Goal: Check status: Check status

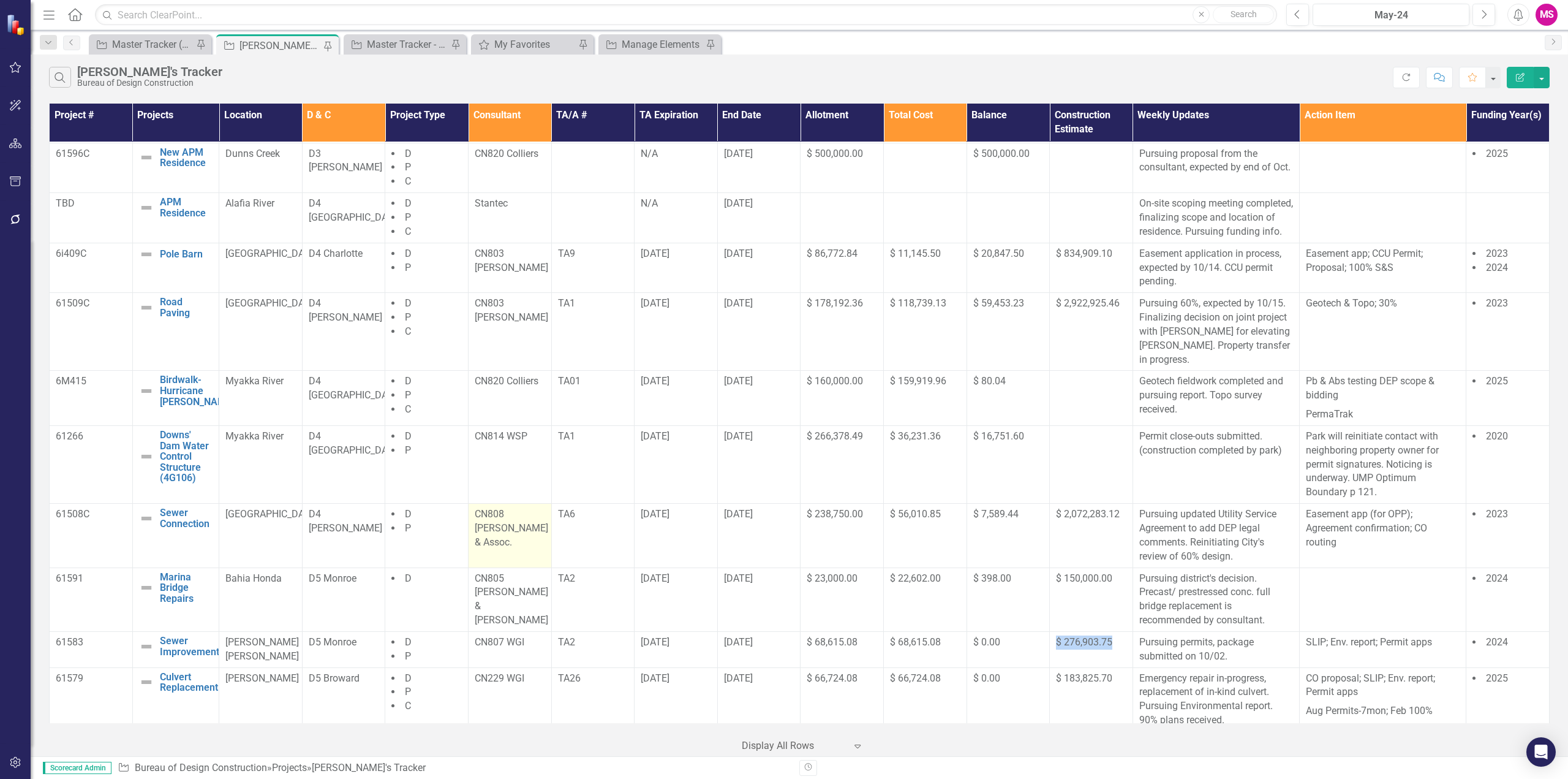
scroll to position [729, 0]
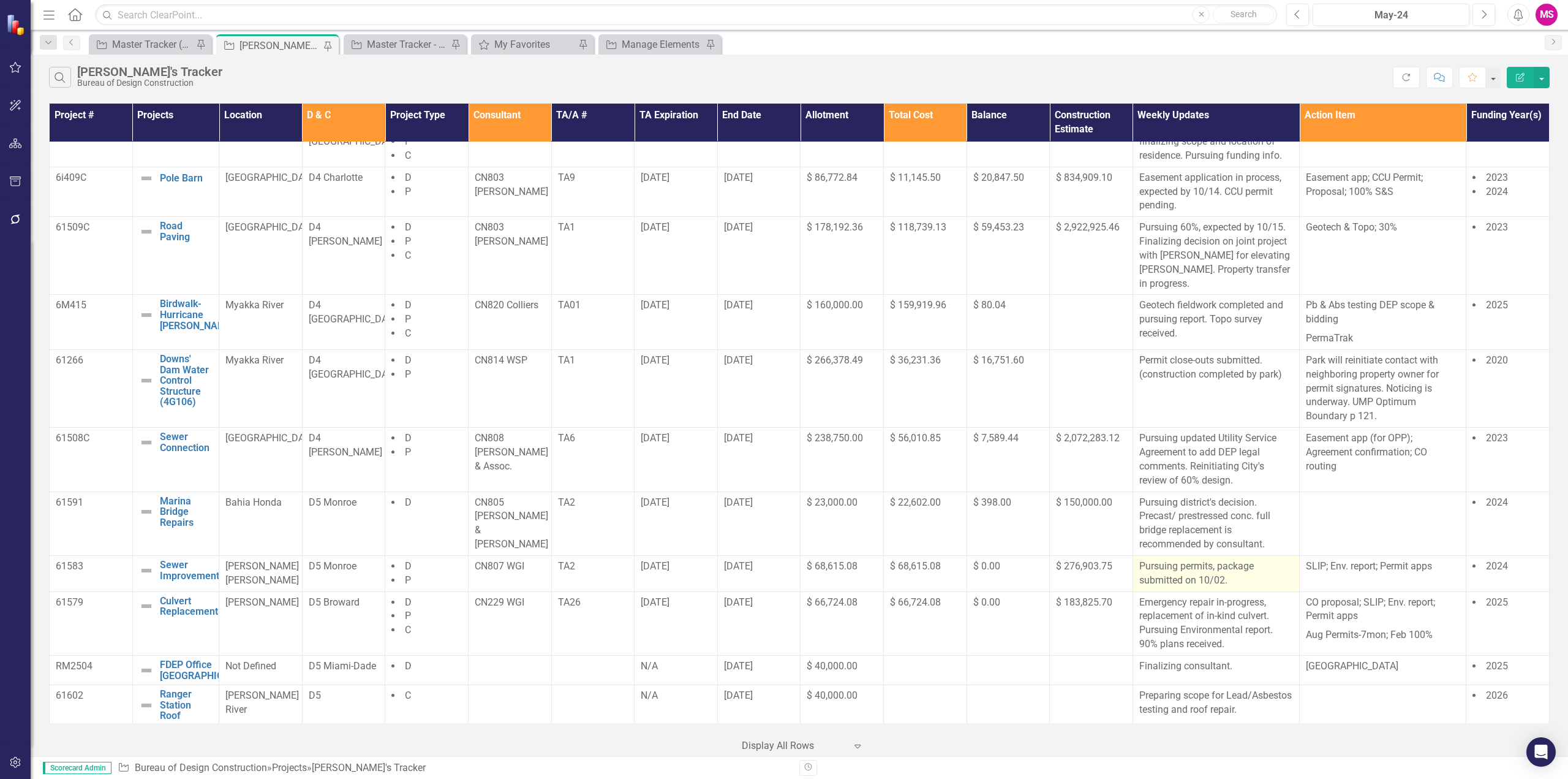
click at [1208, 584] on p "Pursuing permits, package submitted on 10/02." at bounding box center [1216, 573] width 153 height 28
click at [1224, 582] on p "Pursuing permits, package submitted on 10/02." at bounding box center [1216, 573] width 153 height 28
drag, startPoint x: 1134, startPoint y: 566, endPoint x: 1335, endPoint y: 646, distance: 216.3
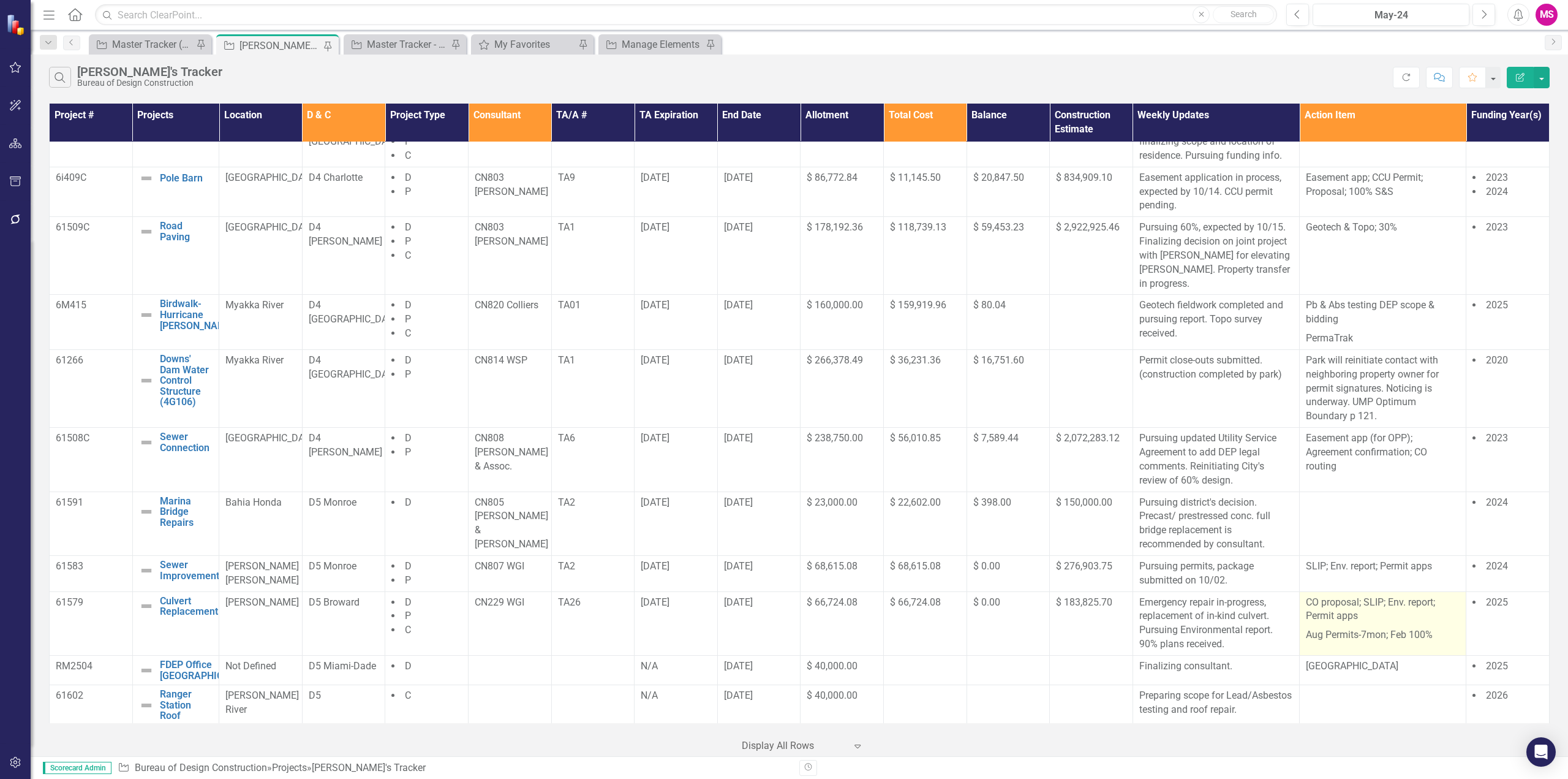
click at [1252, 576] on p "Pursuing permits, package submitted on 10/02." at bounding box center [1216, 573] width 153 height 28
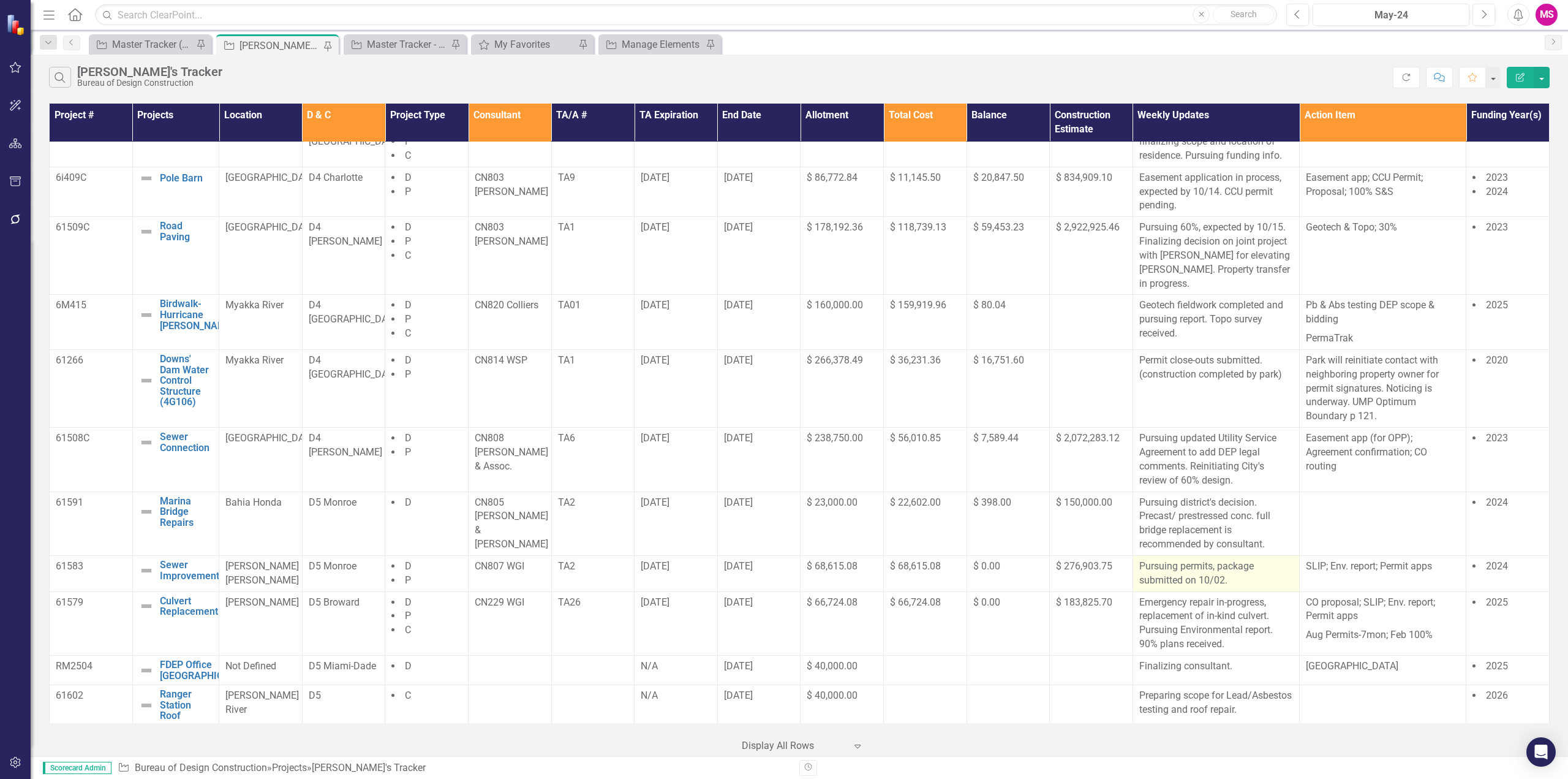
click at [1246, 581] on p "Pursuing permits, package submitted on 10/02." at bounding box center [1216, 573] width 153 height 28
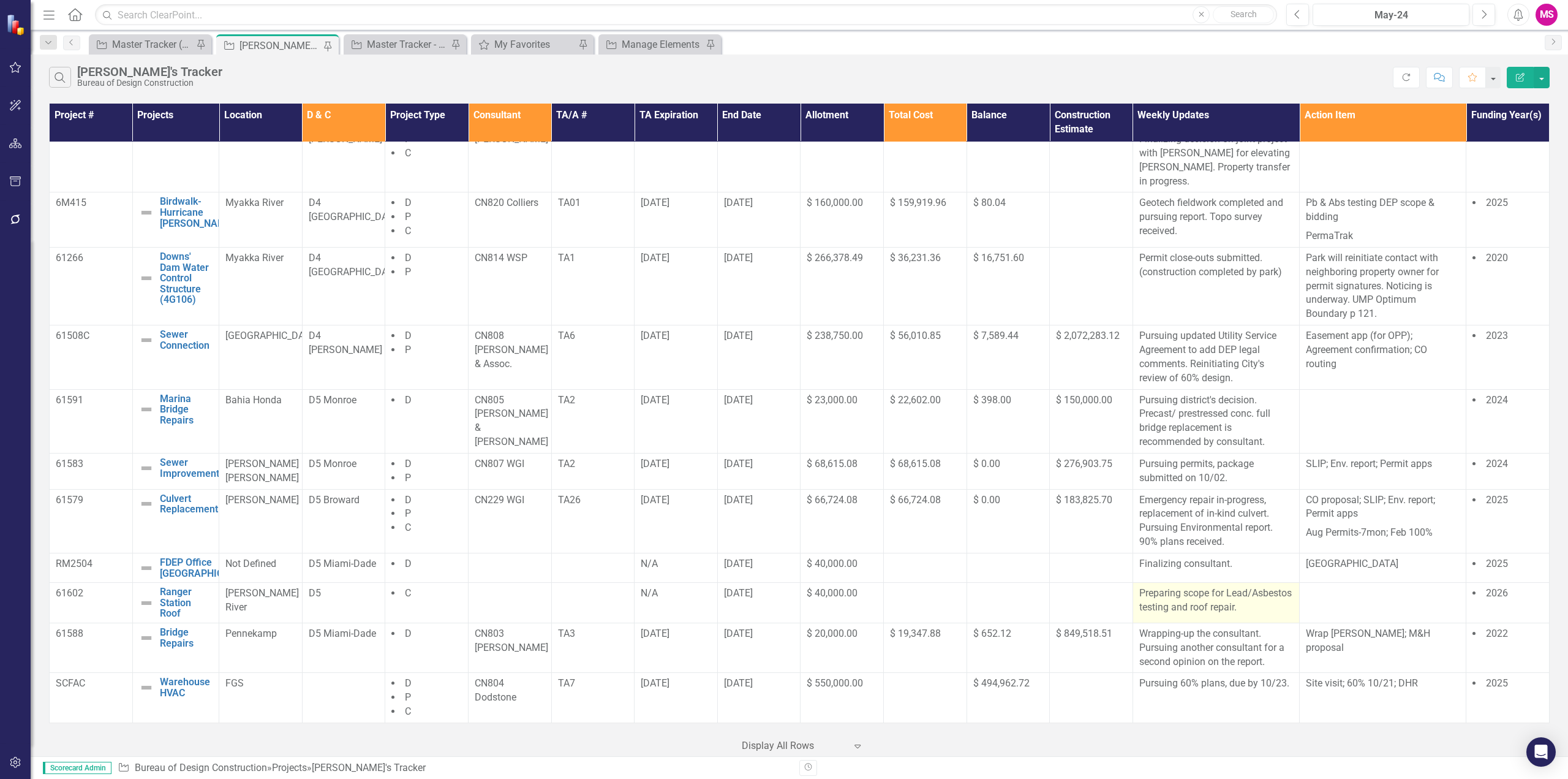
scroll to position [852, 0]
click at [1235, 457] on p "Pursuing permits, package submitted on 10/02." at bounding box center [1216, 471] width 153 height 28
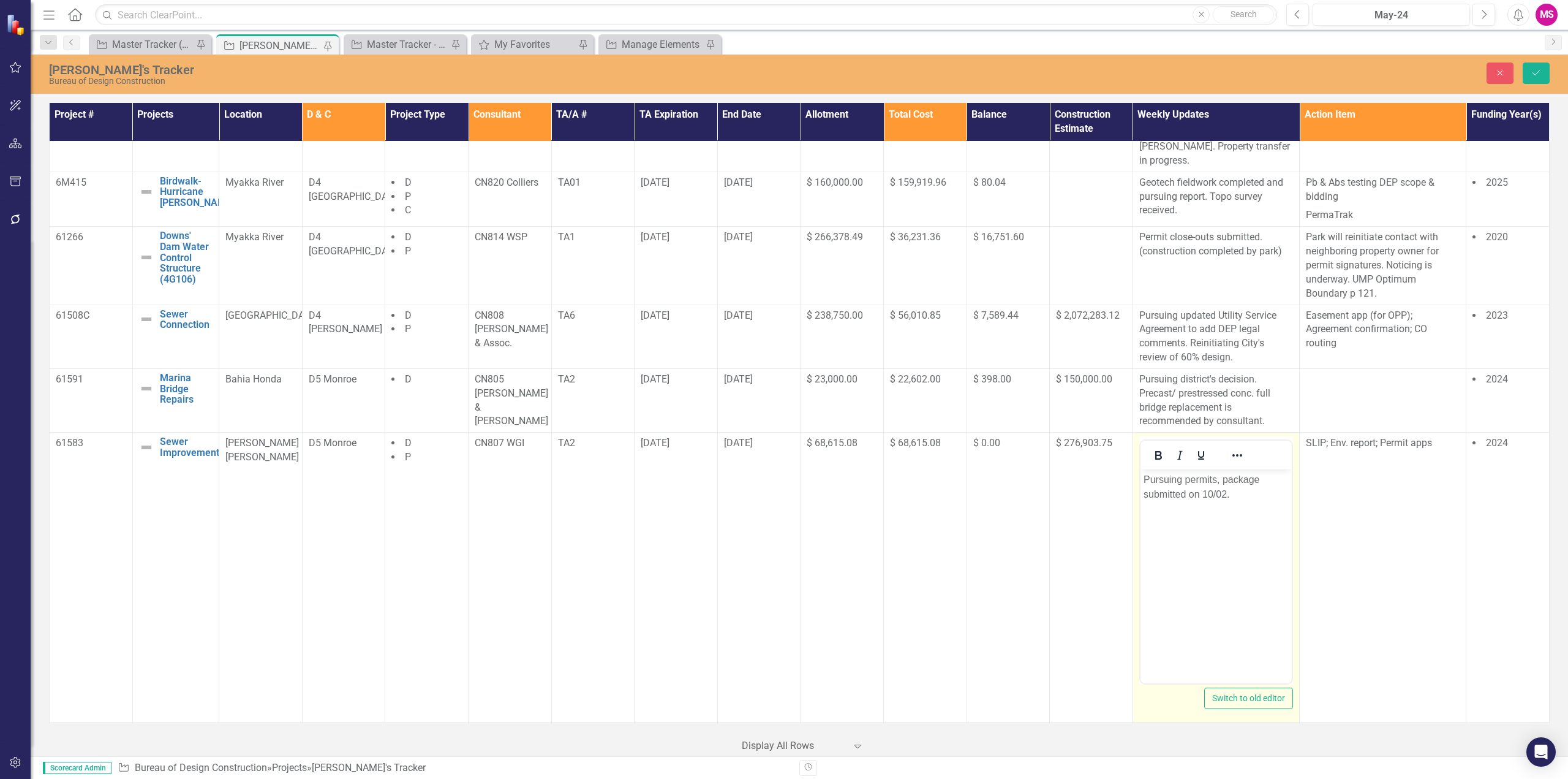
scroll to position [0, 0]
drag, startPoint x: 1215, startPoint y: 481, endPoint x: 1158, endPoint y: 478, distance: 57.1
click at [1158, 478] on p "Pursuing permits, package submitted on 10/02." at bounding box center [1215, 487] width 145 height 30
click at [1187, 478] on p "Pursuing permits, package submitted on 10/02." at bounding box center [1215, 487] width 145 height 30
click at [1276, 473] on p "Pursuing environmental permits, package submitted on 10/02." at bounding box center [1215, 487] width 145 height 30
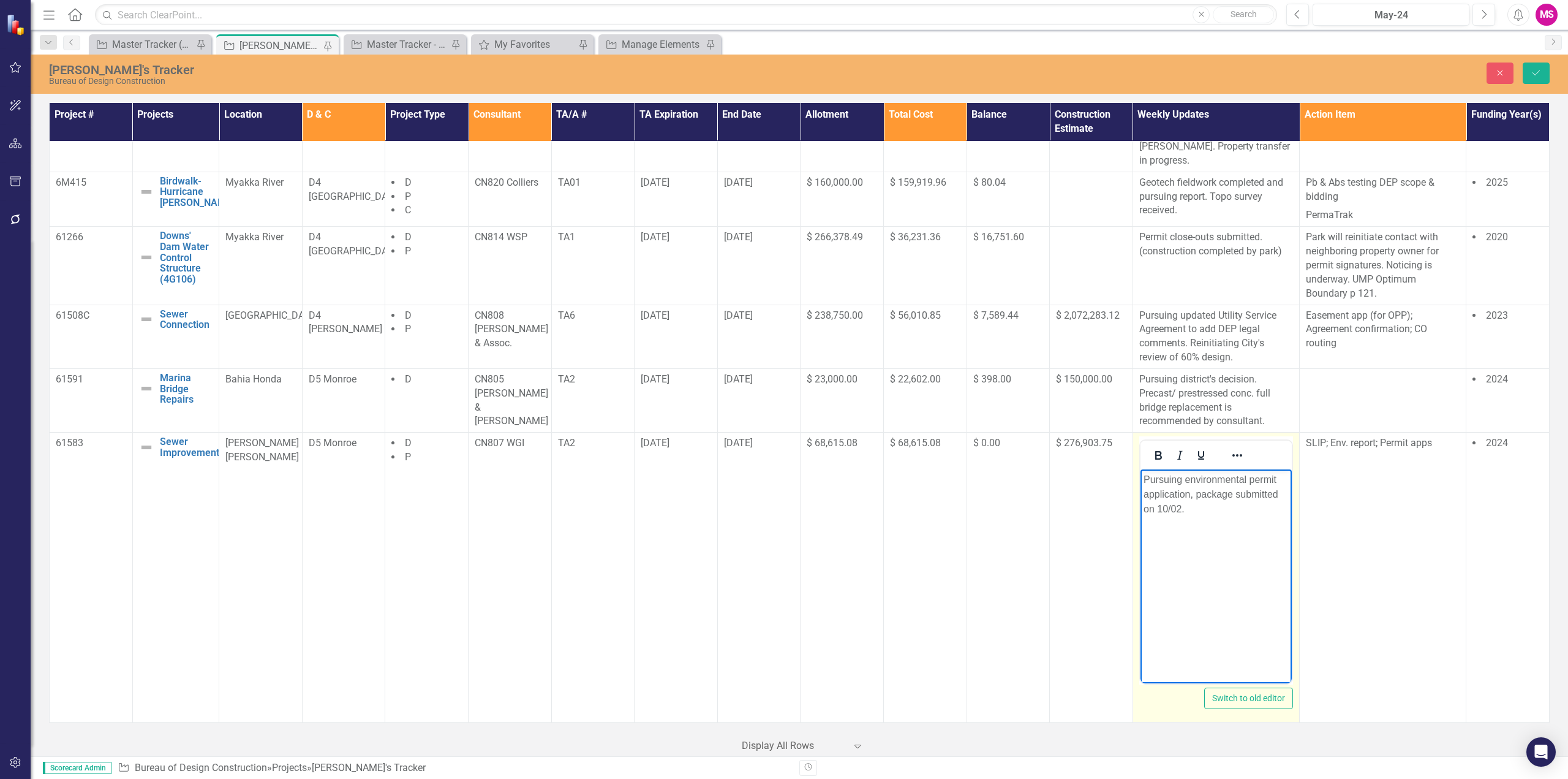
click at [1195, 493] on p "Pursuing environmental permit application, package submitted on 10/02." at bounding box center [1215, 494] width 145 height 44
click at [1262, 489] on p "Pursuing environmental permit application, expected by package submitted on 10/…" at bounding box center [1215, 494] width 145 height 44
click at [1163, 508] on p "Pursuing environmental permit application, expected by 10/10. package submitted…" at bounding box center [1215, 494] width 145 height 44
drag, startPoint x: 1233, startPoint y: 508, endPoint x: 1268, endPoint y: 506, distance: 35.1
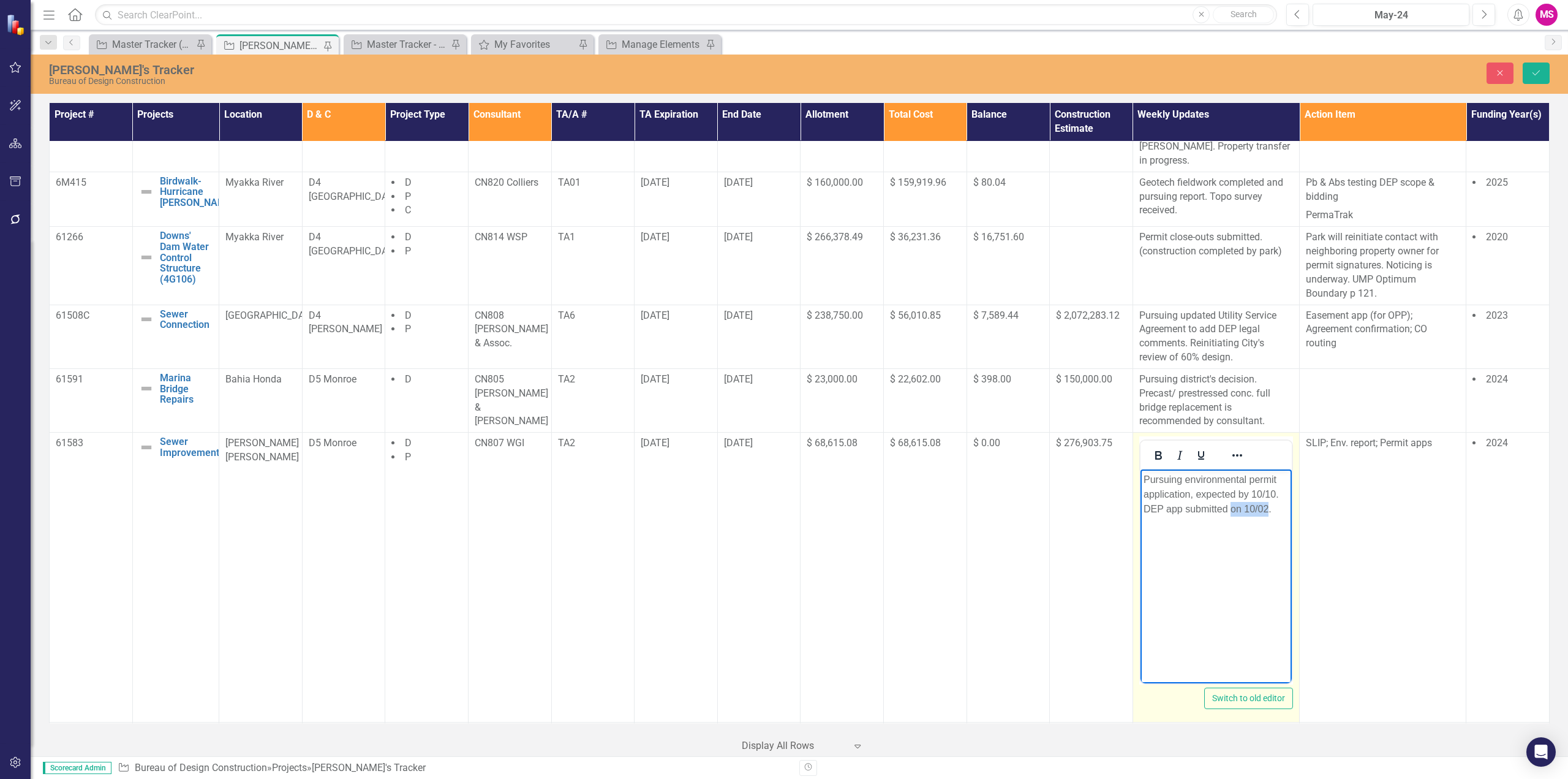
click at [1268, 506] on p "Pursuing environmental permit application, expected by 10/10. DEP app submitted…" at bounding box center [1215, 494] width 145 height 44
click at [1145, 507] on p "Pursuing environmental permit application, expected by 10/10. DEP app submitted)" at bounding box center [1215, 494] width 145 height 44
click at [1177, 509] on p "Pursuing environmental permit application, expected by 10/10. (DEP app submitte…" at bounding box center [1215, 494] width 145 height 44
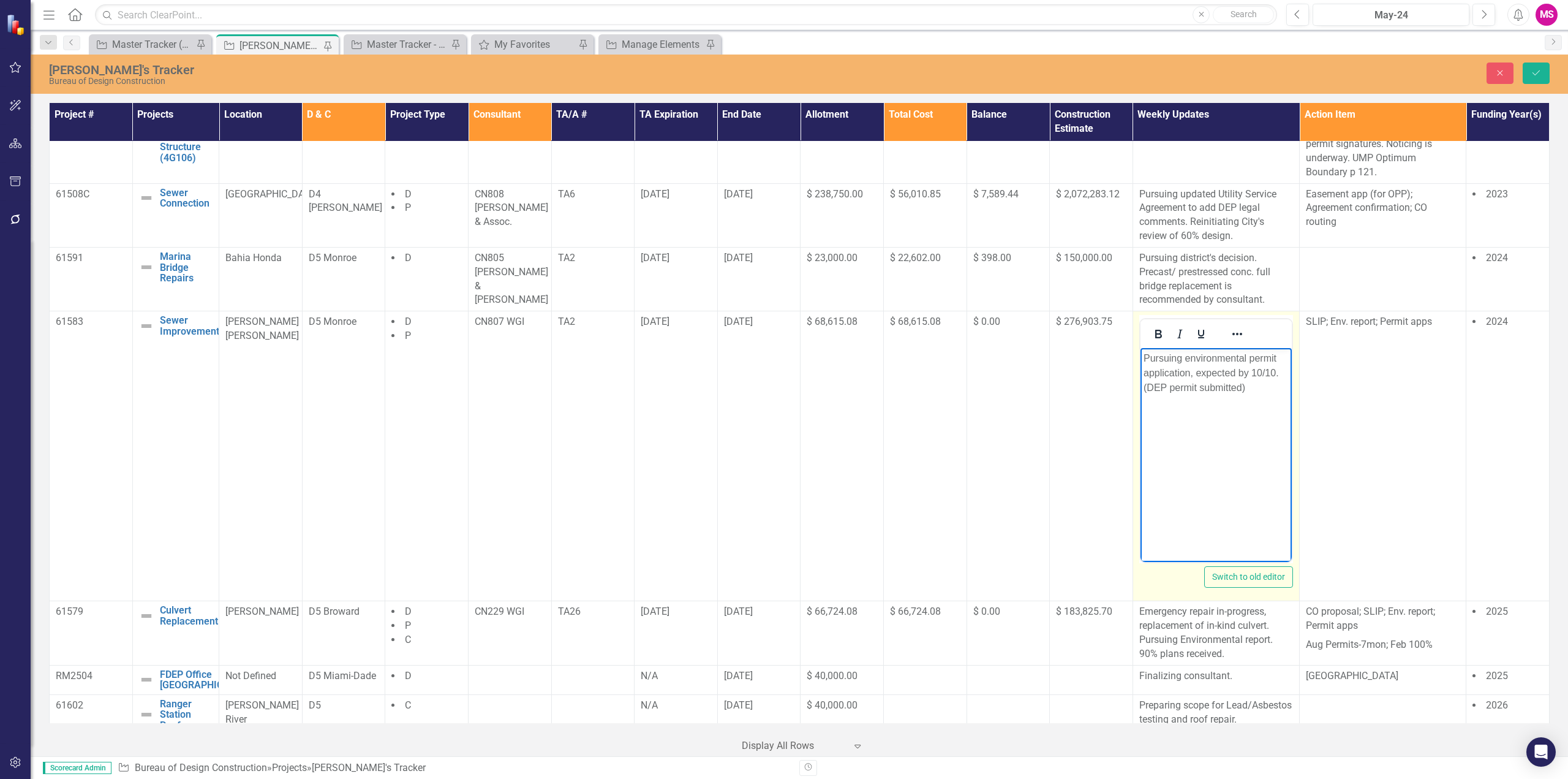
scroll to position [974, 0]
click at [1538, 72] on icon "Save" at bounding box center [1537, 72] width 11 height 8
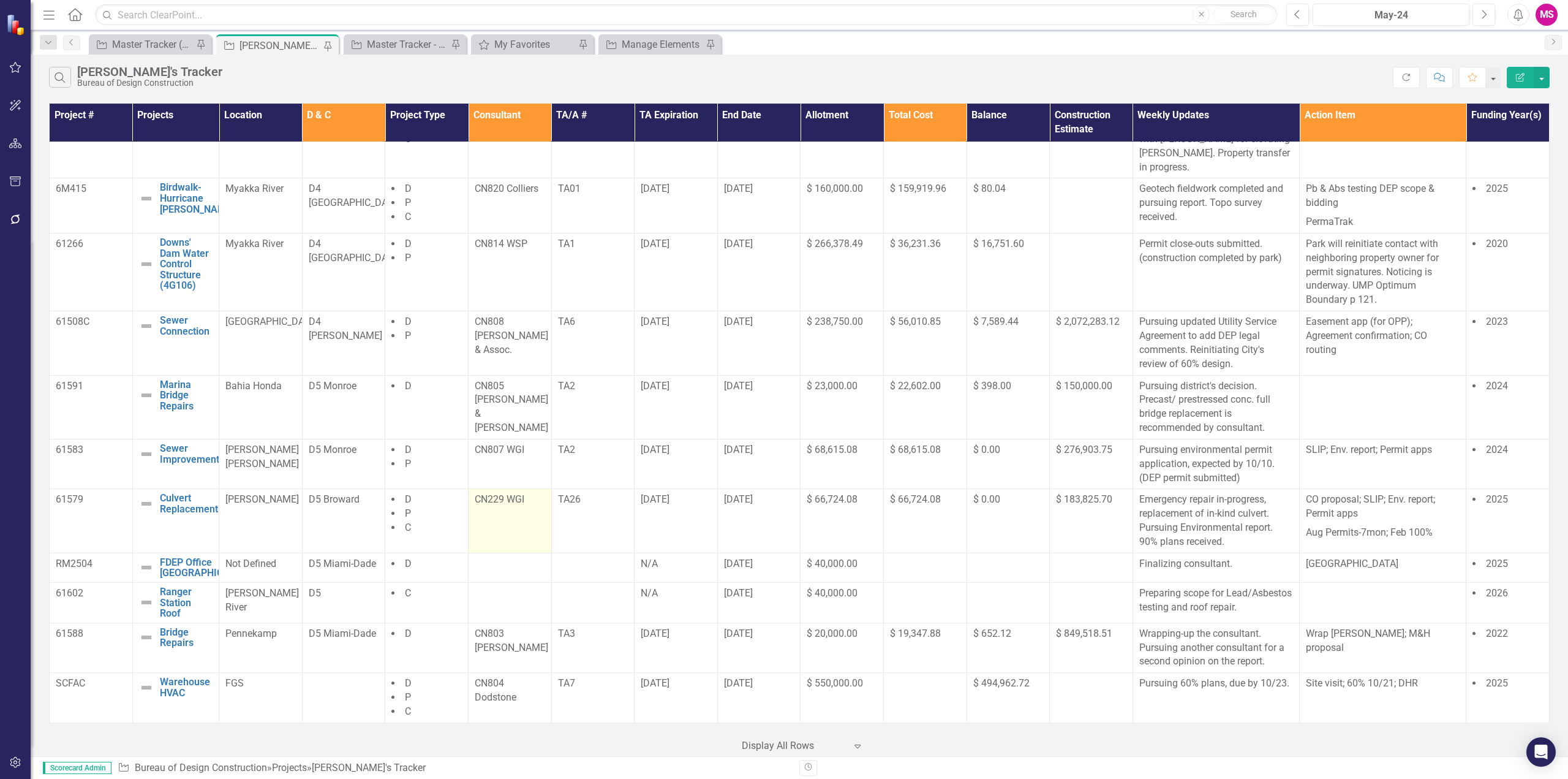
scroll to position [866, 0]
click at [1217, 516] on p "Emergency repair in-progress, replacement of in-kind culvert. Pursuing Environm…" at bounding box center [1216, 520] width 153 height 55
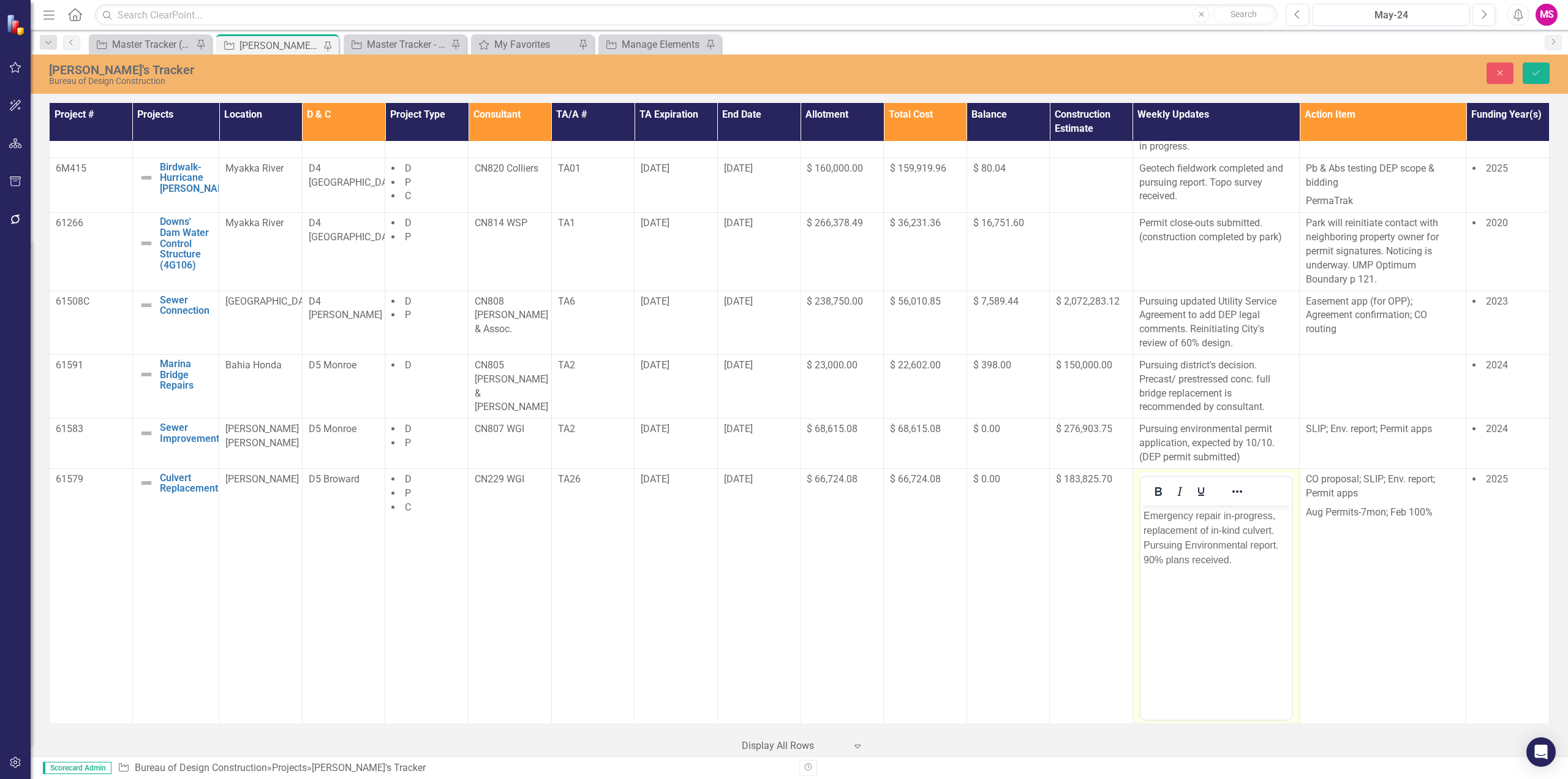
scroll to position [0, 0]
drag, startPoint x: 1184, startPoint y: 543, endPoint x: 1275, endPoint y: 543, distance: 91.0
click at [1275, 543] on p "Emergency repair in-progress, replacement of in-kind culvert. Pursuing Environm…" at bounding box center [1215, 538] width 145 height 59
click at [1529, 72] on button "Save" at bounding box center [1536, 73] width 27 height 21
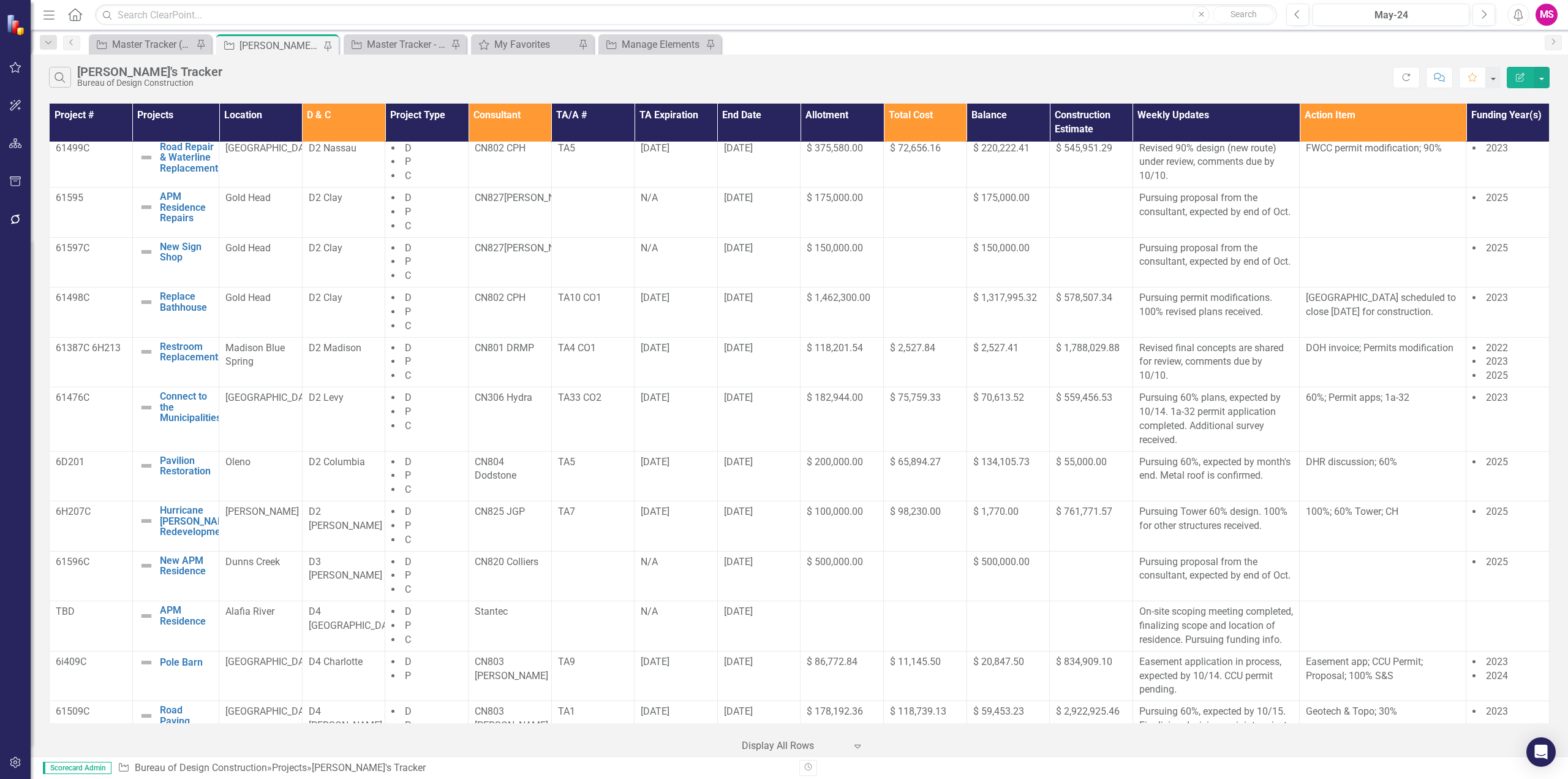
scroll to position [490, 0]
